Goal: Use online tool/utility: Use online tool/utility

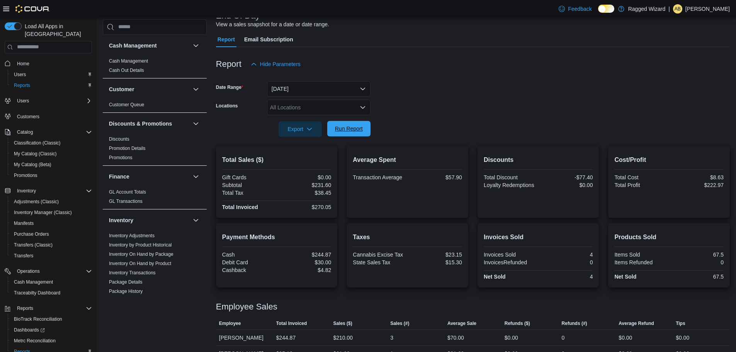
scroll to position [232, 0]
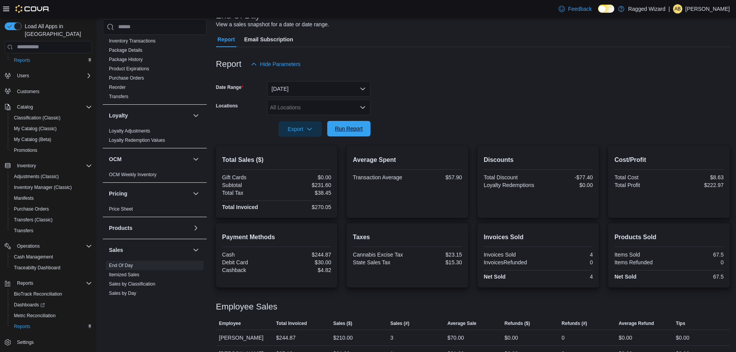
click at [351, 125] on span "Run Report" at bounding box center [349, 128] width 34 height 15
click at [352, 135] on span "Run Report" at bounding box center [349, 128] width 34 height 15
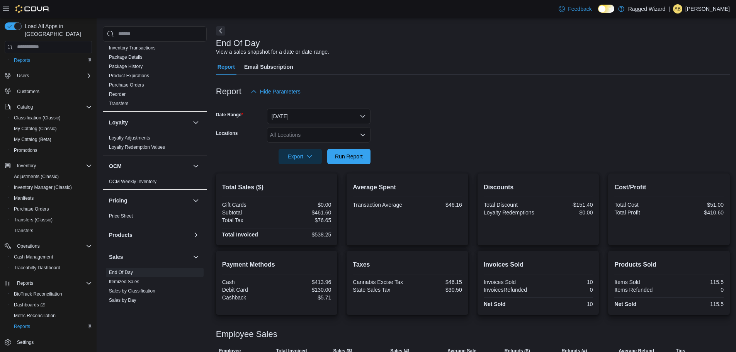
scroll to position [0, 0]
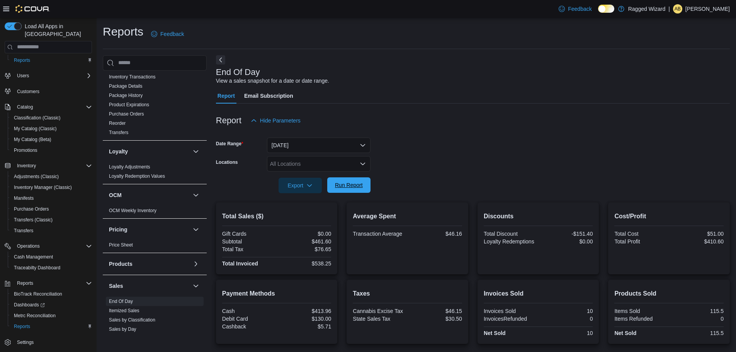
click at [361, 178] on span "Run Report" at bounding box center [349, 184] width 34 height 15
click at [363, 191] on span "Run Report" at bounding box center [349, 184] width 34 height 15
click at [341, 185] on span "Run Report" at bounding box center [349, 185] width 28 height 8
click at [364, 189] on span "Run Report" at bounding box center [349, 184] width 34 height 15
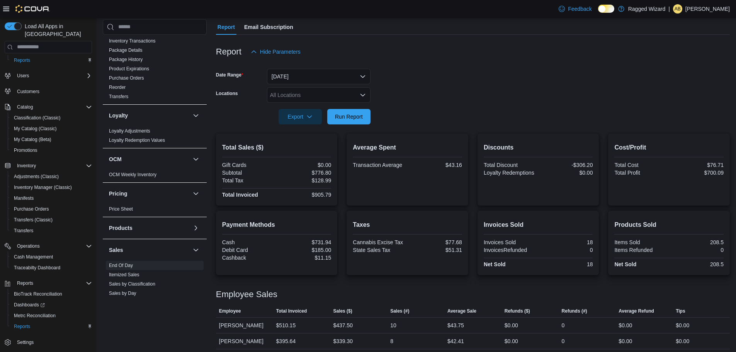
scroll to position [72, 0]
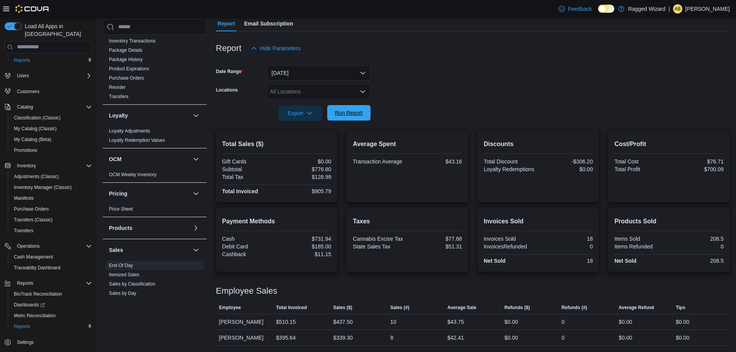
click at [360, 118] on span "Run Report" at bounding box center [349, 112] width 34 height 15
click at [360, 109] on span "Run Report" at bounding box center [349, 112] width 34 height 15
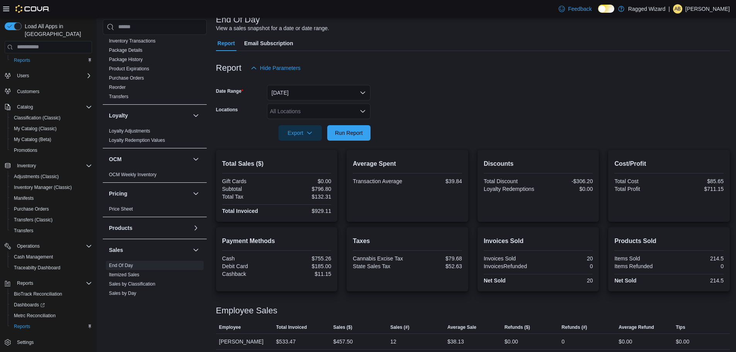
scroll to position [34, 0]
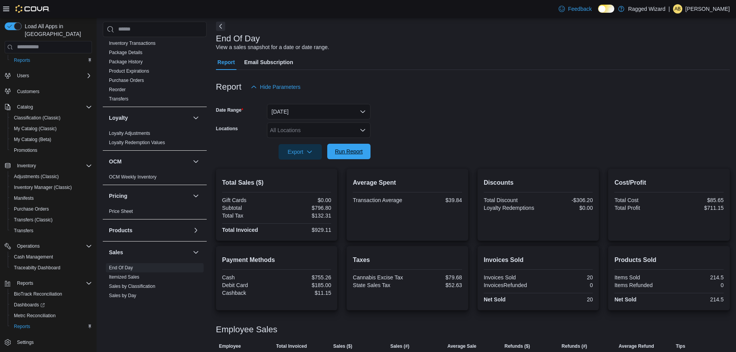
click at [353, 155] on span "Run Report" at bounding box center [349, 152] width 28 height 8
click at [356, 146] on span "Run Report" at bounding box center [349, 151] width 34 height 15
click at [361, 148] on span "Run Report" at bounding box center [349, 152] width 28 height 8
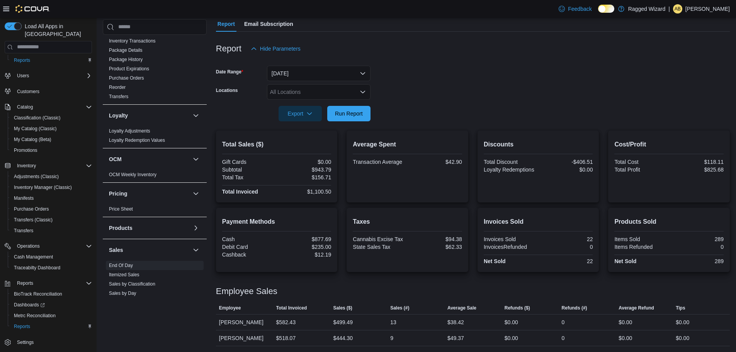
scroll to position [72, 0]
drag, startPoint x: 344, startPoint y: 129, endPoint x: 346, endPoint y: 116, distance: 14.0
click at [344, 123] on div at bounding box center [473, 125] width 514 height 9
click at [350, 112] on span "Run Report" at bounding box center [349, 113] width 28 height 8
click at [351, 112] on span "Run Report" at bounding box center [349, 113] width 28 height 8
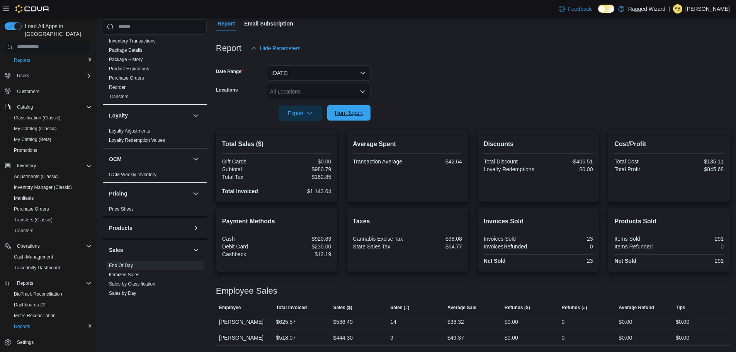
click at [362, 113] on span "Run Report" at bounding box center [349, 113] width 28 height 8
click at [346, 114] on span "Run Report" at bounding box center [349, 113] width 28 height 8
